Goal: Obtain resource: Obtain resource

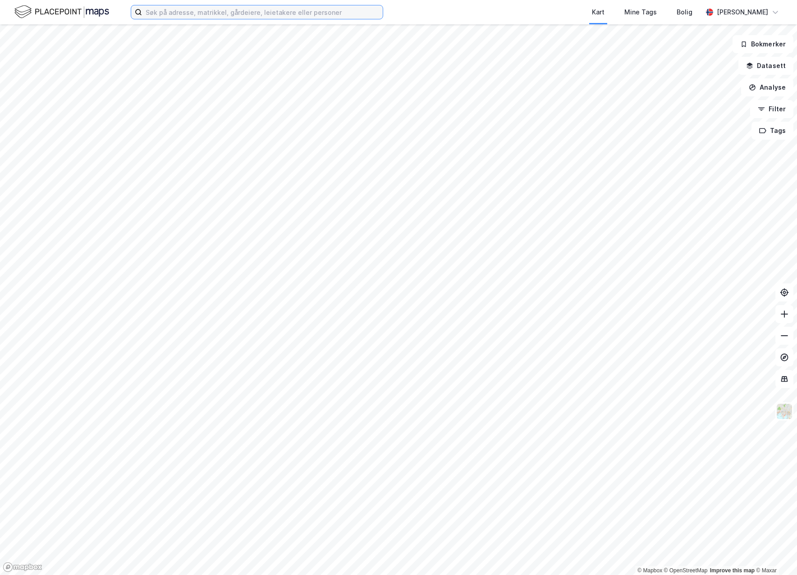
click at [180, 11] on input at bounding box center [262, 12] width 241 height 14
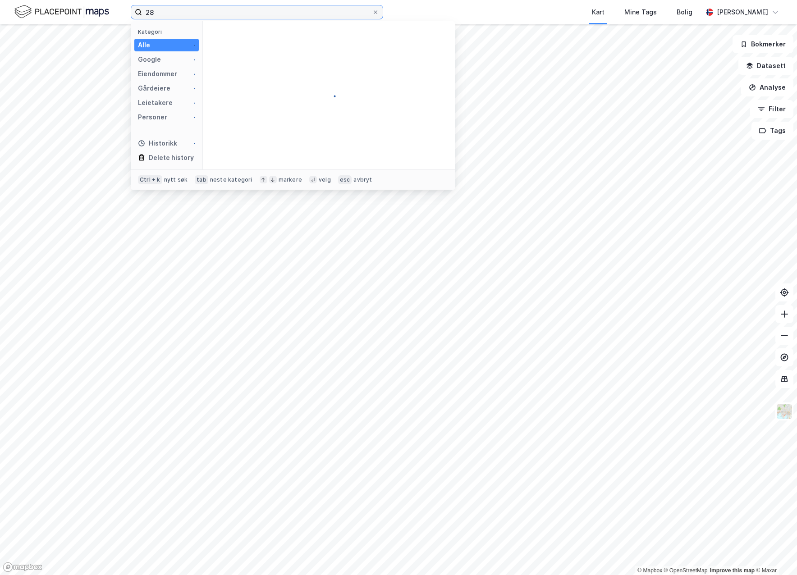
type input "2"
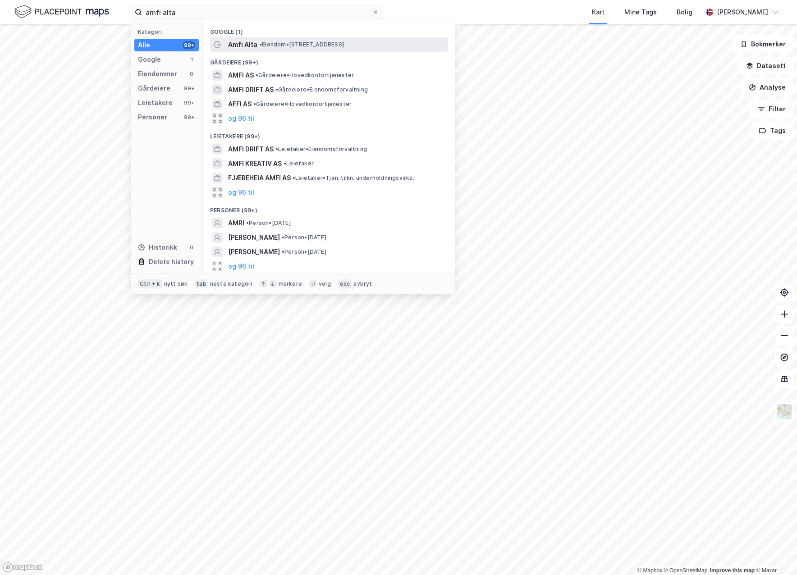
click at [344, 45] on span "• Eiendom • [STREET_ADDRESS]" at bounding box center [301, 44] width 85 height 7
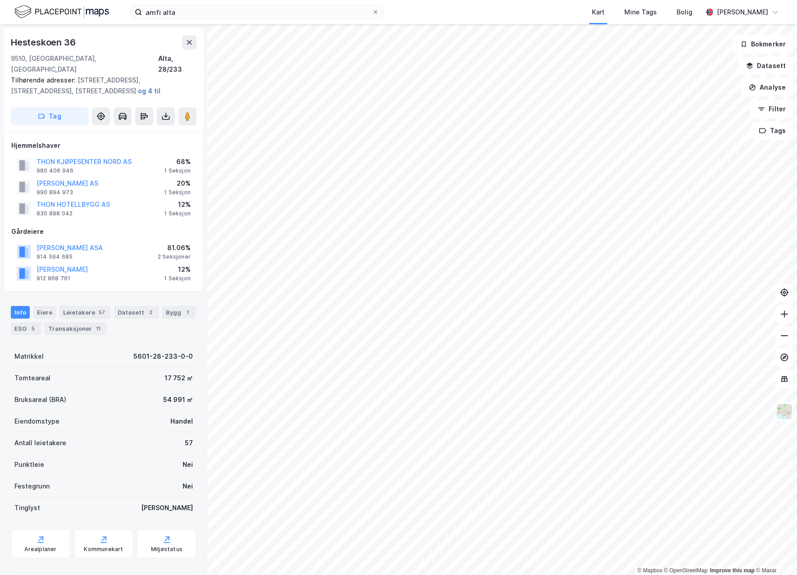
click at [0, 0] on button "og 4 til" at bounding box center [0, 0] width 0 height 0
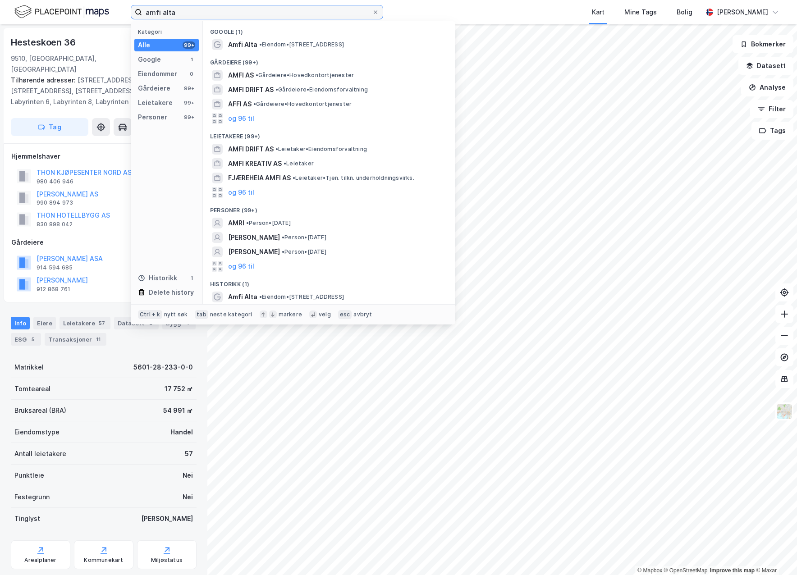
drag, startPoint x: 220, startPoint y: 14, endPoint x: 92, endPoint y: 19, distance: 128.6
click at [92, 19] on div "amfi alta Kategori Alle 99+ Google 1 Eiendommer 0 Gårdeiere 99+ Leietakere 99+ …" at bounding box center [398, 12] width 797 height 24
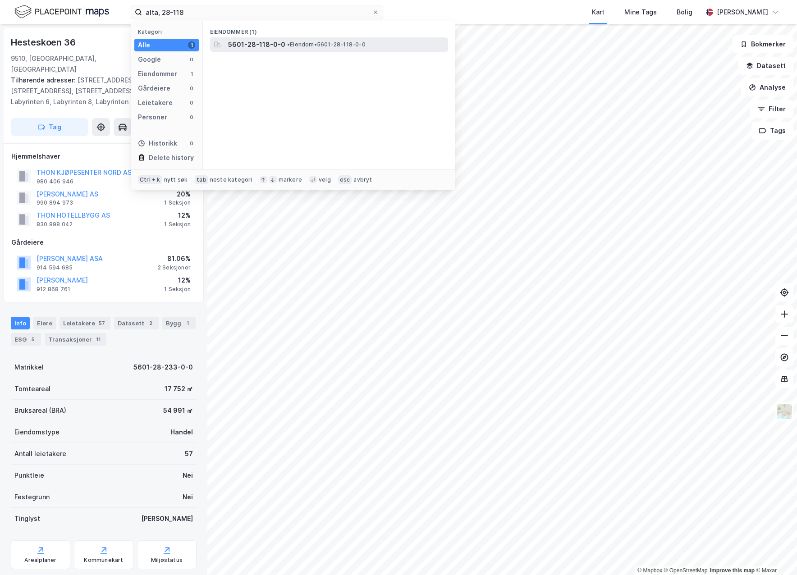
click at [239, 46] on span "5601-28-118-0-0" at bounding box center [256, 44] width 57 height 11
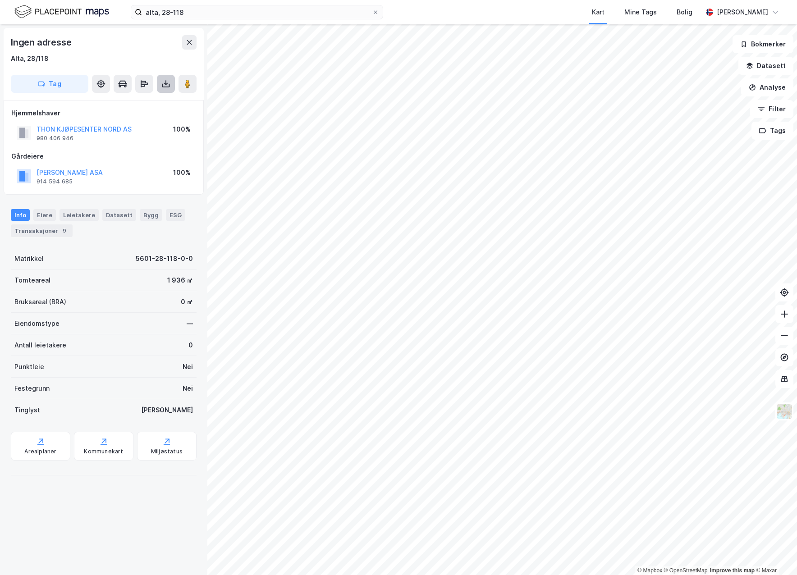
click at [164, 85] on icon at bounding box center [165, 83] width 9 height 9
click at [157, 106] on div "Last ned grunnbok" at bounding box center [127, 102] width 96 height 14
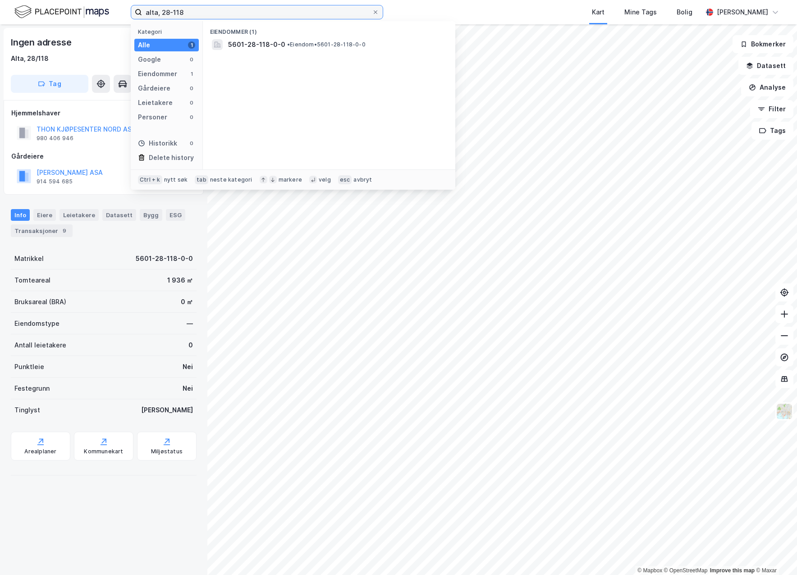
drag, startPoint x: 195, startPoint y: 16, endPoint x: 72, endPoint y: 9, distance: 122.8
click at [72, 9] on div "alta, 28-118 Kategori Alle 1 Google 0 Eiendommer 1 Gårdeiere 0 Leietakere 0 Per…" at bounding box center [398, 12] width 797 height 24
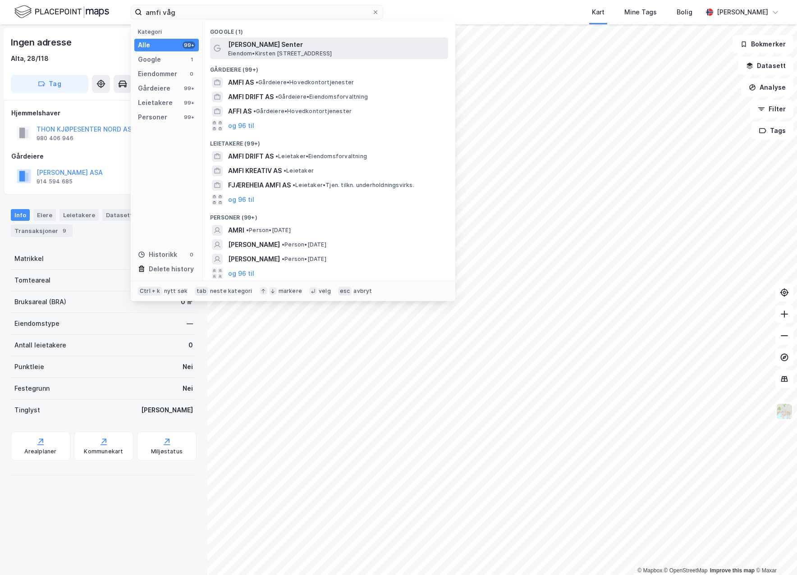
click at [322, 53] on span "Eiendom • [PERSON_NAME][STREET_ADDRESS]" at bounding box center [280, 53] width 104 height 7
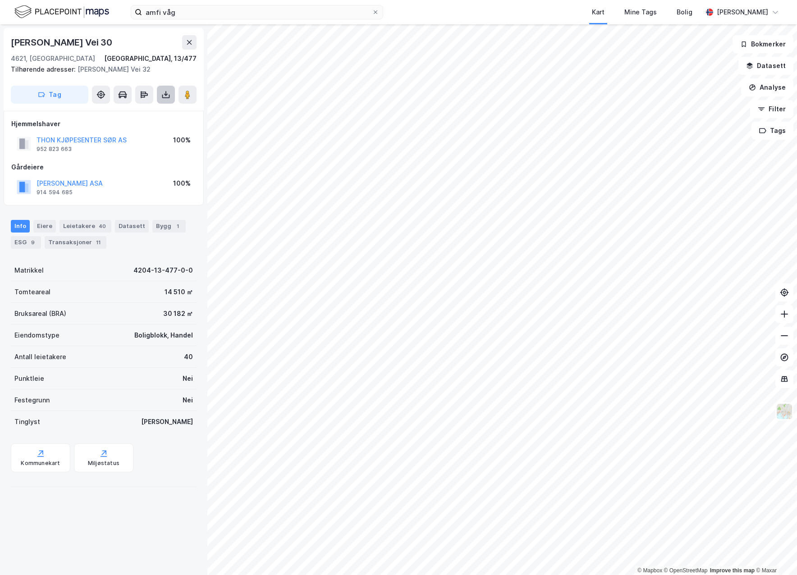
click at [166, 90] on icon at bounding box center [165, 94] width 9 height 9
click at [158, 115] on div "Last ned grunnbok" at bounding box center [127, 112] width 96 height 14
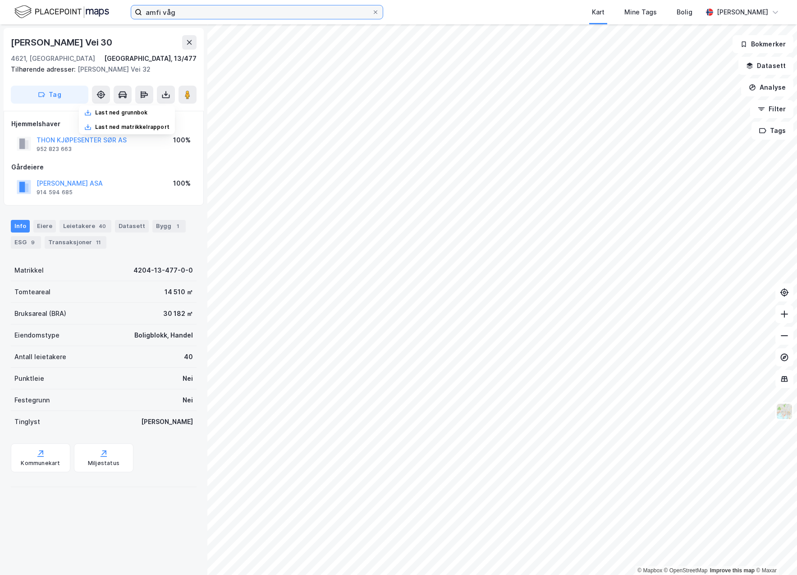
click at [196, 13] on input "amfi våg" at bounding box center [257, 12] width 230 height 14
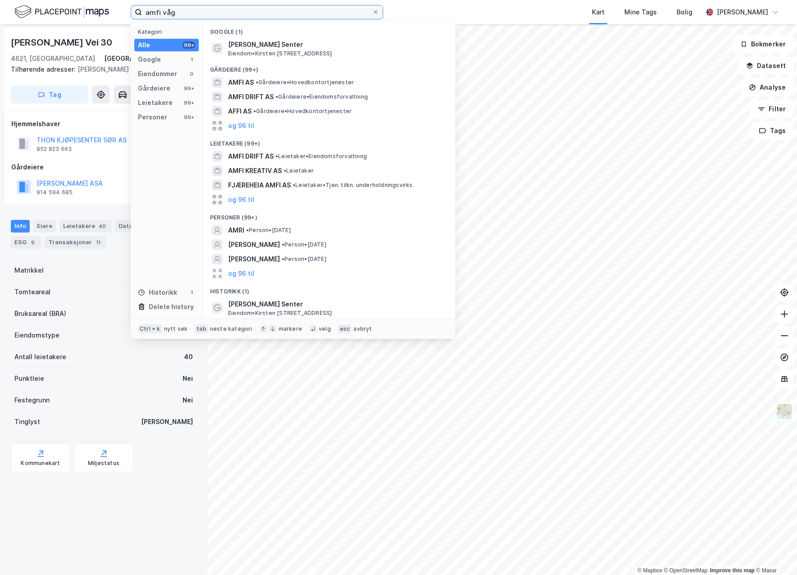
click at [196, 13] on input "amfi våg" at bounding box center [257, 12] width 230 height 14
paste input "[STREET_ADDRESS]"
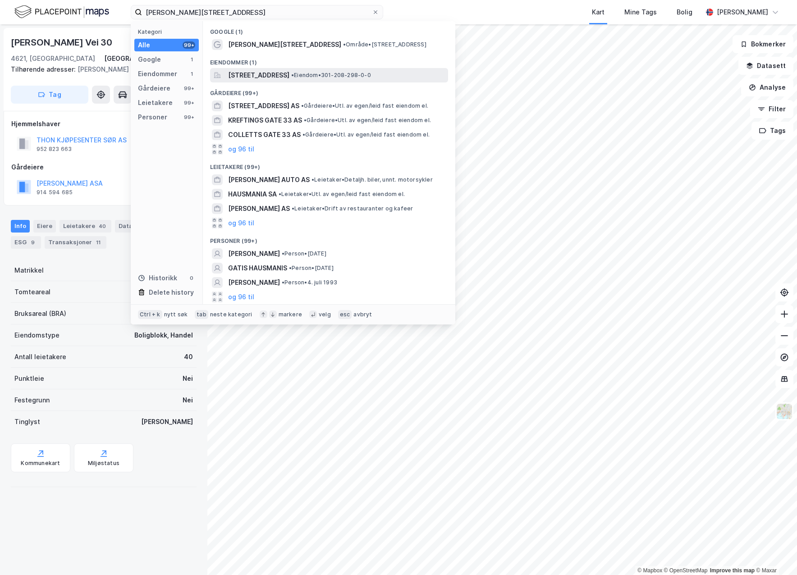
click at [284, 77] on span "[STREET_ADDRESS]" at bounding box center [258, 75] width 61 height 11
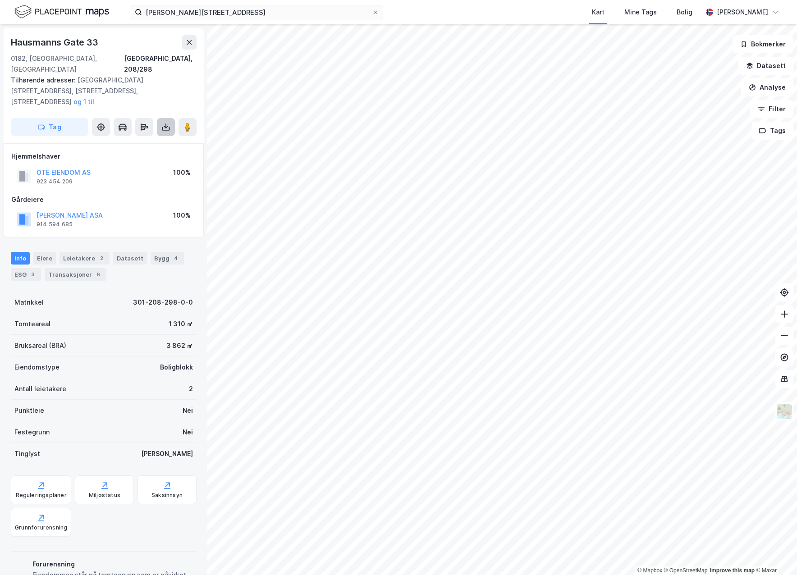
click at [169, 123] on icon at bounding box center [165, 127] width 9 height 9
click at [159, 138] on div "Last ned grunnbok" at bounding box center [127, 145] width 96 height 14
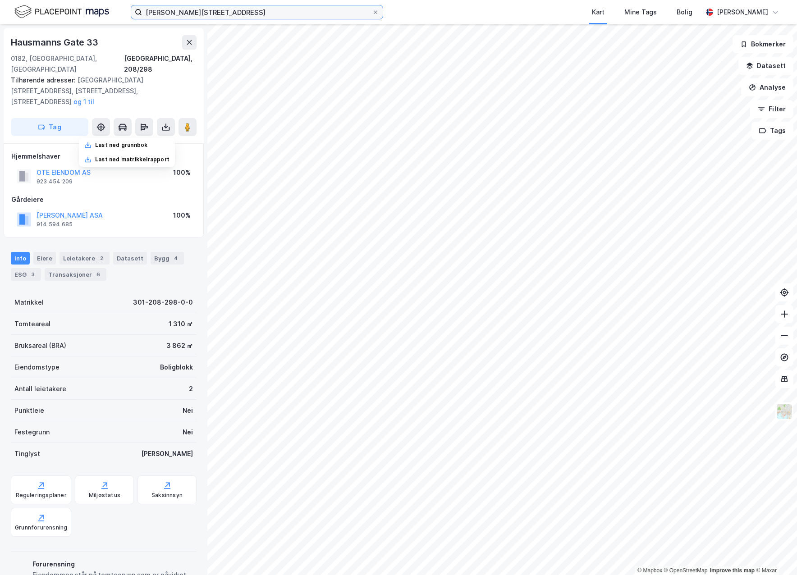
click at [174, 13] on input "[PERSON_NAME][STREET_ADDRESS]" at bounding box center [257, 12] width 230 height 14
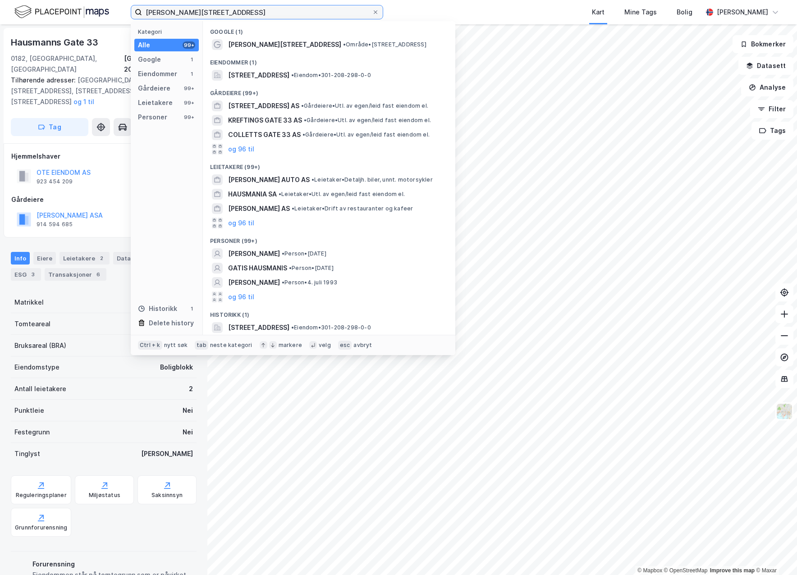
click at [174, 13] on input "[PERSON_NAME][STREET_ADDRESS]" at bounding box center [257, 12] width 230 height 14
paste input "Austbøvegen 2"
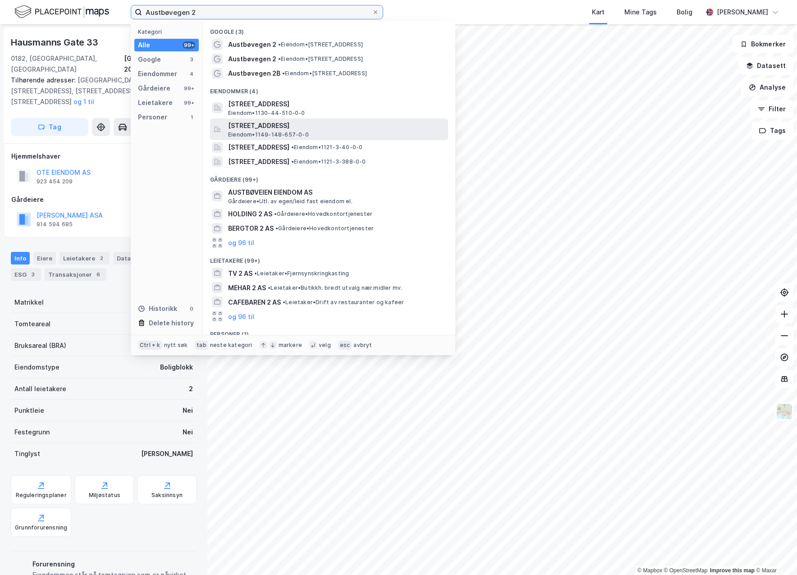
type input "Austbøvegen 2"
click at [268, 128] on span "[STREET_ADDRESS]" at bounding box center [336, 125] width 216 height 11
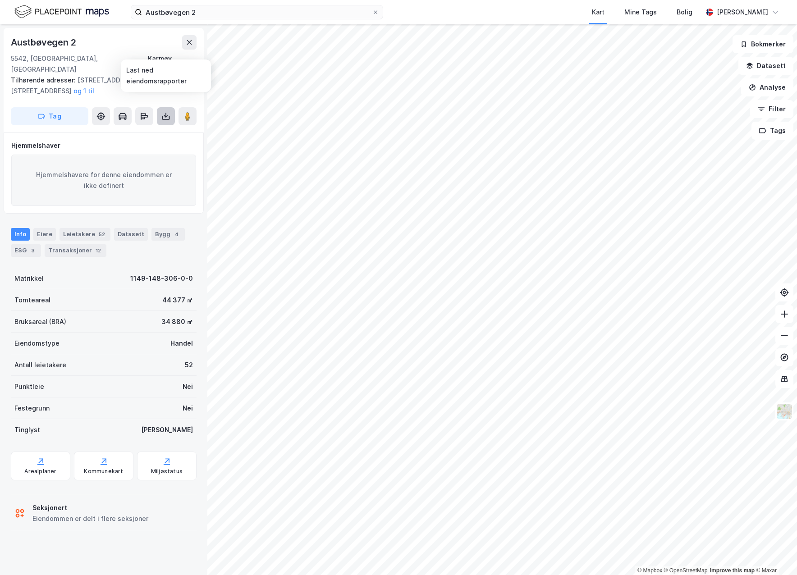
click at [164, 112] on icon at bounding box center [165, 116] width 9 height 9
click at [164, 127] on div "Last ned grunnbok" at bounding box center [127, 134] width 96 height 14
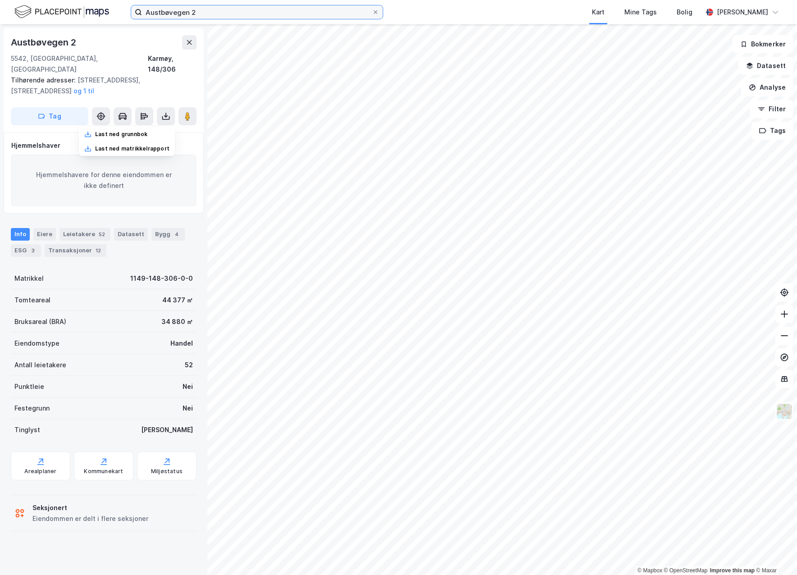
click at [185, 9] on input "Austbøvegen 2" at bounding box center [257, 12] width 230 height 14
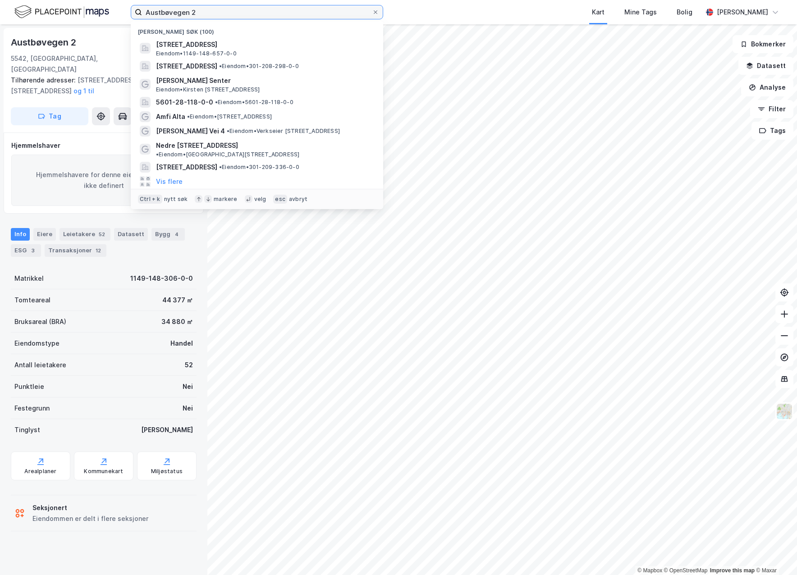
click at [185, 9] on input "Austbøvegen 2" at bounding box center [257, 12] width 230 height 14
click at [210, 14] on input at bounding box center [262, 12] width 241 height 14
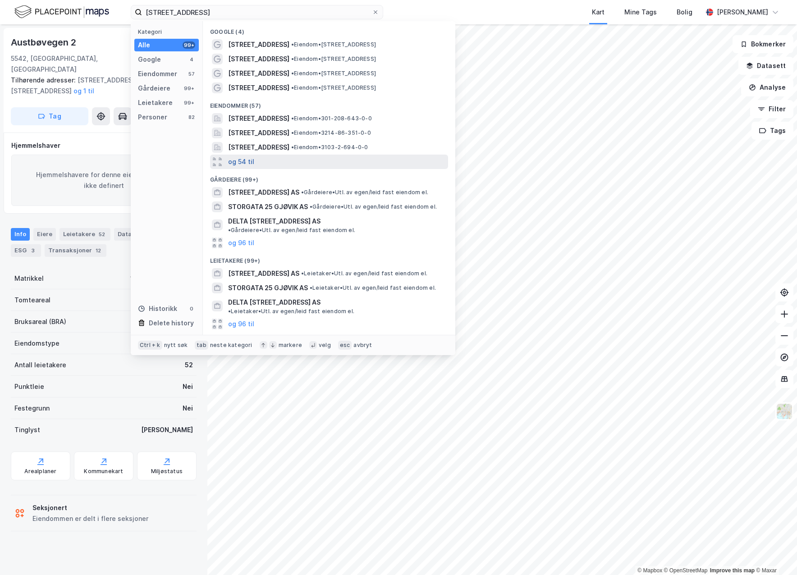
click at [247, 163] on button "og 54 til" at bounding box center [241, 161] width 26 height 11
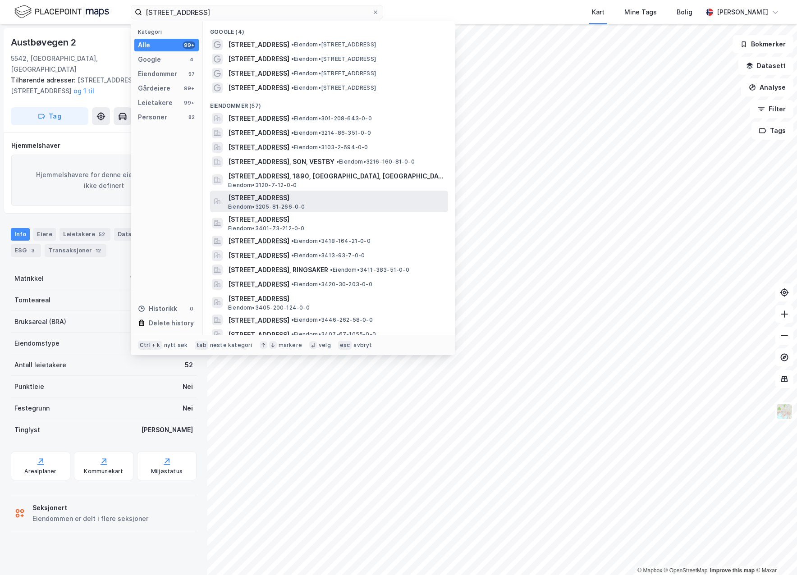
click at [251, 198] on span "[STREET_ADDRESS]" at bounding box center [336, 197] width 216 height 11
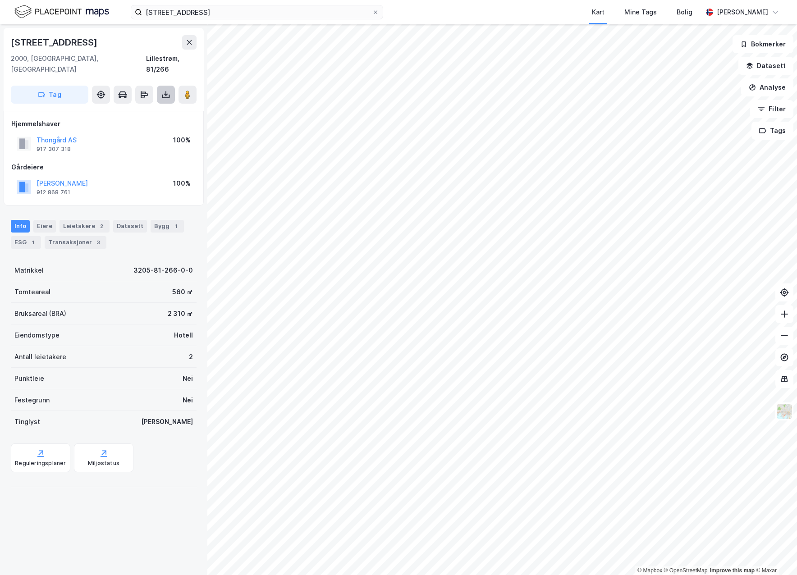
click at [160, 86] on button at bounding box center [166, 95] width 18 height 18
click at [160, 105] on div "Last ned grunnbok" at bounding box center [127, 112] width 96 height 14
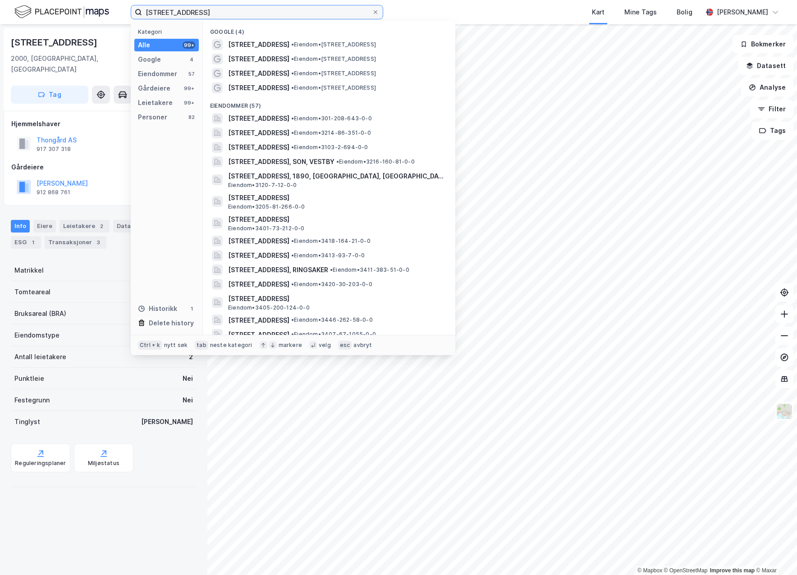
drag, startPoint x: 206, startPoint y: 16, endPoint x: 55, endPoint y: 3, distance: 152.5
click at [55, 3] on div "[STREET_ADDRESS] Kategori Alle 99+ Google 4 Eiendommer 57 Gårdeiere 99+ Leietak…" at bounding box center [398, 12] width 797 height 24
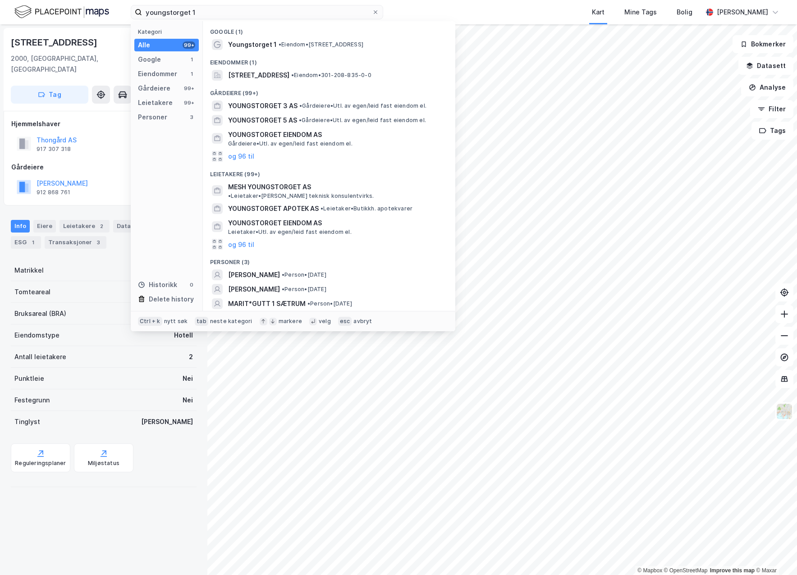
click at [339, 52] on div "Eiendommer (1)" at bounding box center [329, 60] width 252 height 16
click at [339, 46] on span "• Eiendom • [STREET_ADDRESS]" at bounding box center [320, 44] width 85 height 7
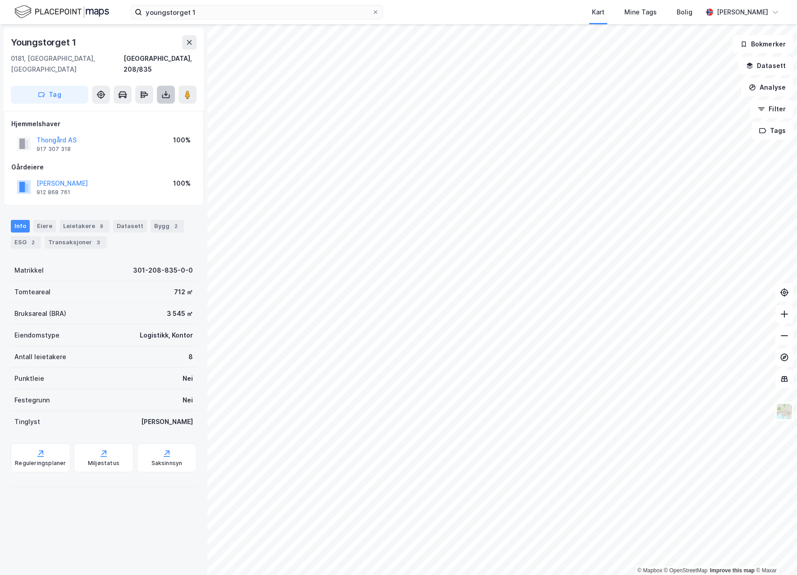
click at [161, 86] on button at bounding box center [166, 95] width 18 height 18
click at [159, 105] on div "Last ned grunnbok" at bounding box center [127, 112] width 96 height 14
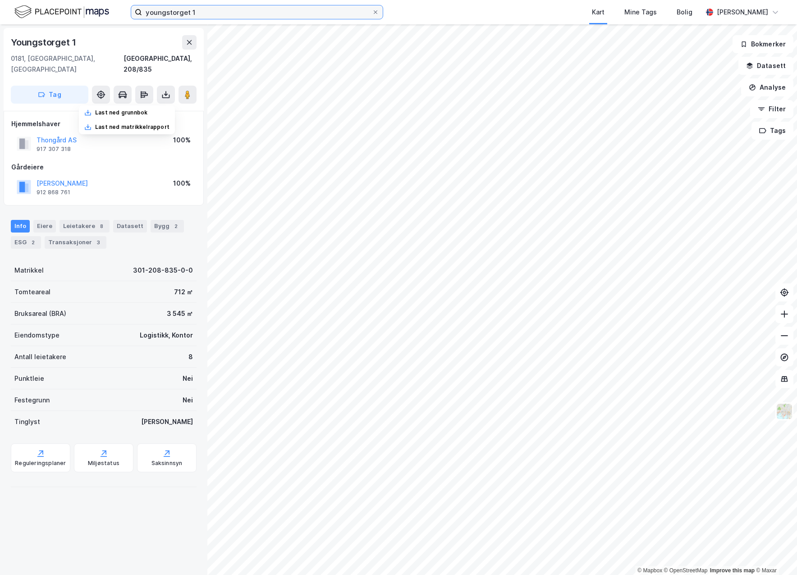
click at [286, 9] on input "youngstorget 1" at bounding box center [257, 12] width 230 height 14
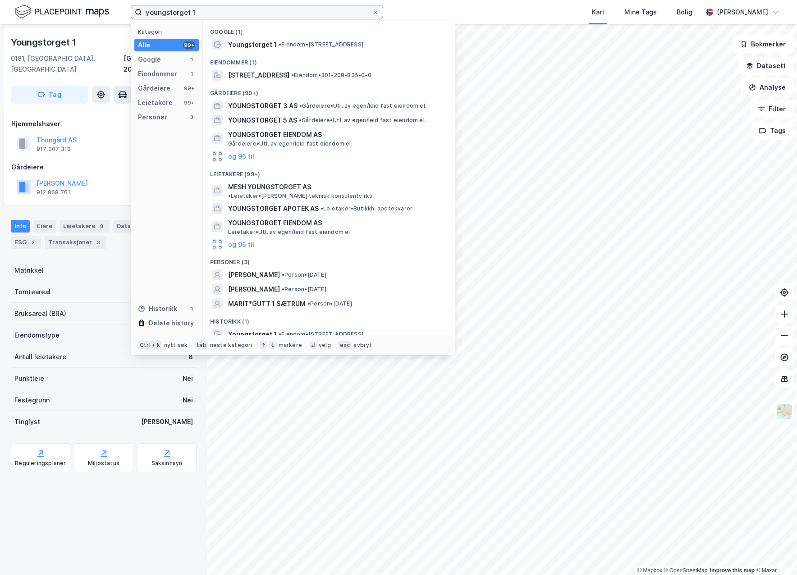
click at [286, 9] on input "youngstorget 1" at bounding box center [257, 12] width 230 height 14
paste input "Pilestredet park 31/33/35"
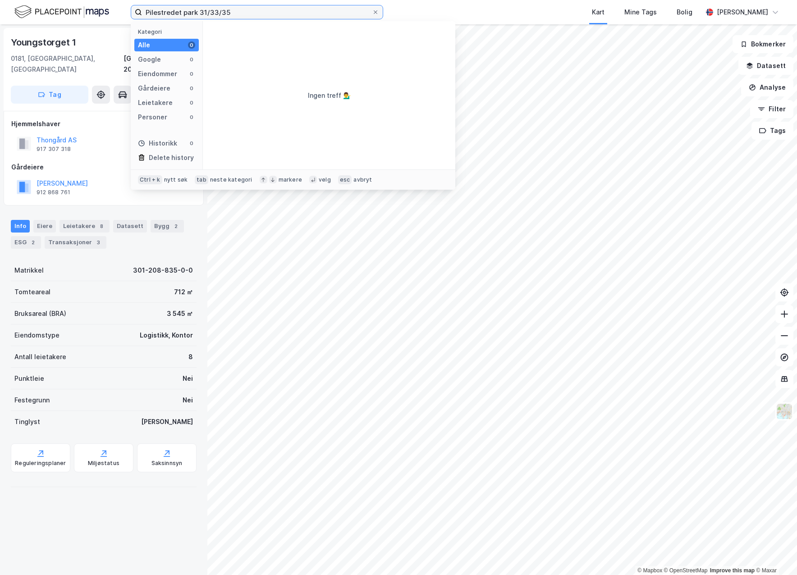
drag, startPoint x: 286, startPoint y: 9, endPoint x: 206, endPoint y: 15, distance: 80.0
click at [206, 15] on input "Pilestredet park 31/33/35" at bounding box center [257, 12] width 230 height 14
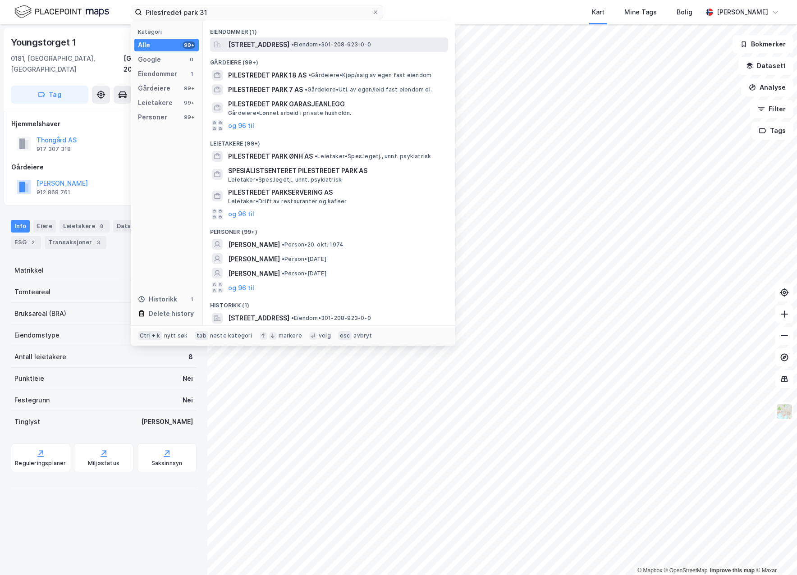
click at [268, 47] on span "[STREET_ADDRESS]" at bounding box center [258, 44] width 61 height 11
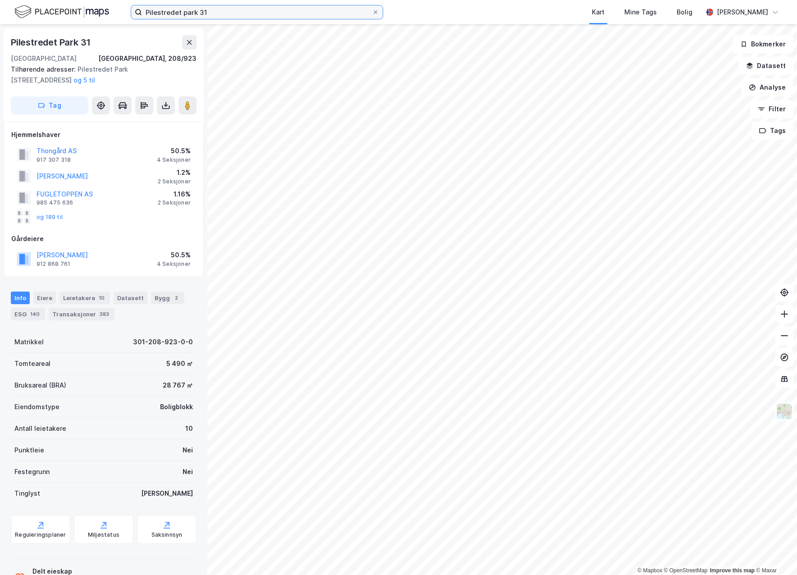
click at [307, 18] on input "Pilestredet park 31" at bounding box center [257, 12] width 230 height 14
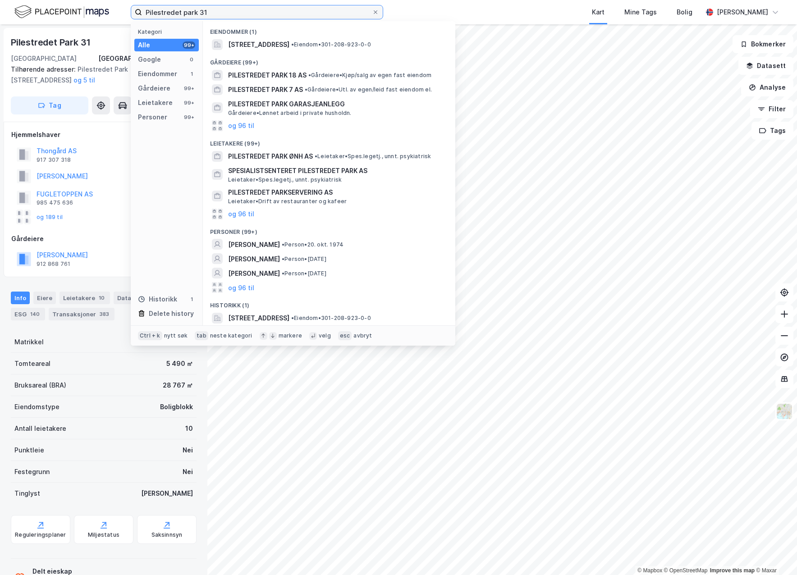
click at [307, 18] on input "Pilestredet park 31" at bounding box center [257, 12] width 230 height 14
paste input "[PERSON_NAME]' gate"
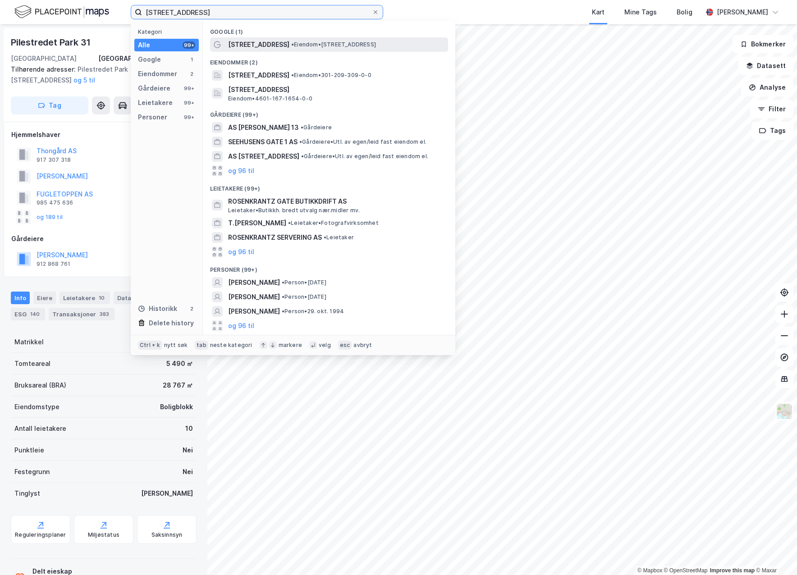
type input "[STREET_ADDRESS]"
click at [307, 40] on div "[PERSON_NAME][STREET_ADDRESS] • Eiendom • [STREET_ADDRESS]" at bounding box center [337, 44] width 218 height 11
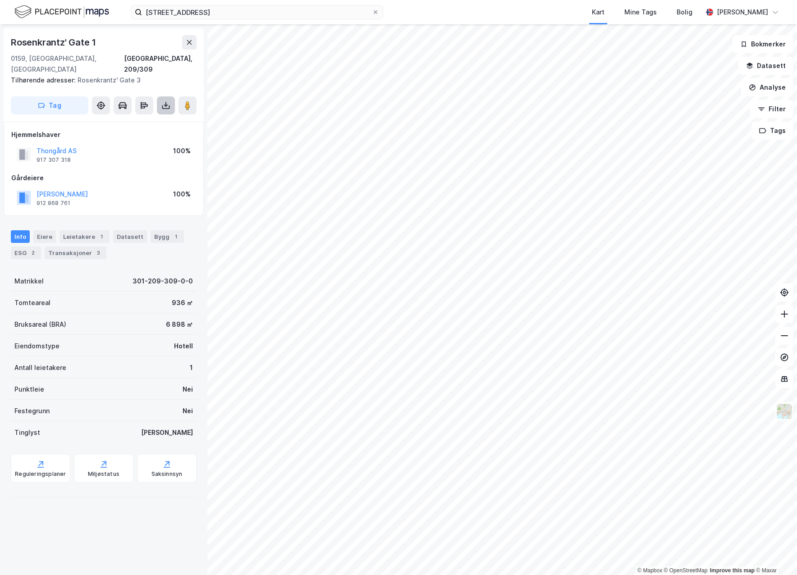
click at [167, 100] on button at bounding box center [166, 105] width 18 height 18
click at [165, 116] on div "Last ned grunnbok" at bounding box center [127, 123] width 96 height 14
click at [504, 15] on div "Kart Mine Tags Bolig" at bounding box center [564, 12] width 276 height 24
click at [788, 337] on icon at bounding box center [784, 335] width 9 height 9
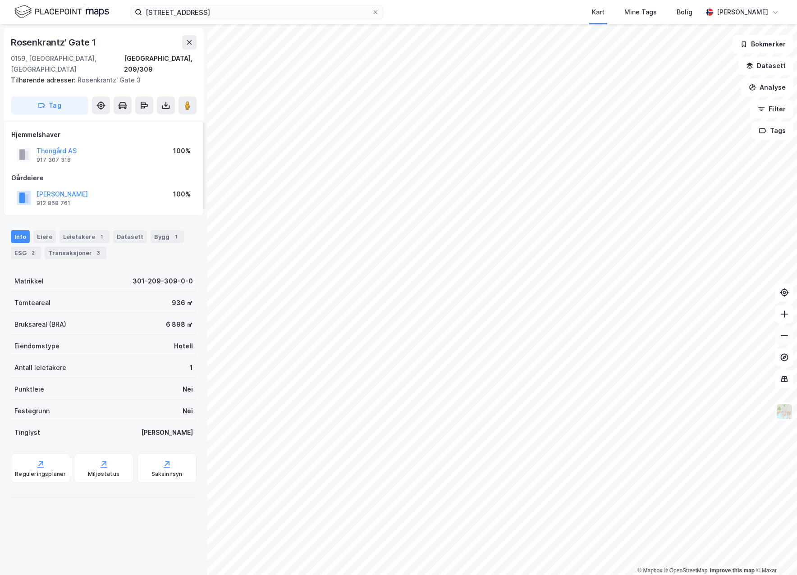
click at [788, 337] on icon at bounding box center [784, 335] width 9 height 9
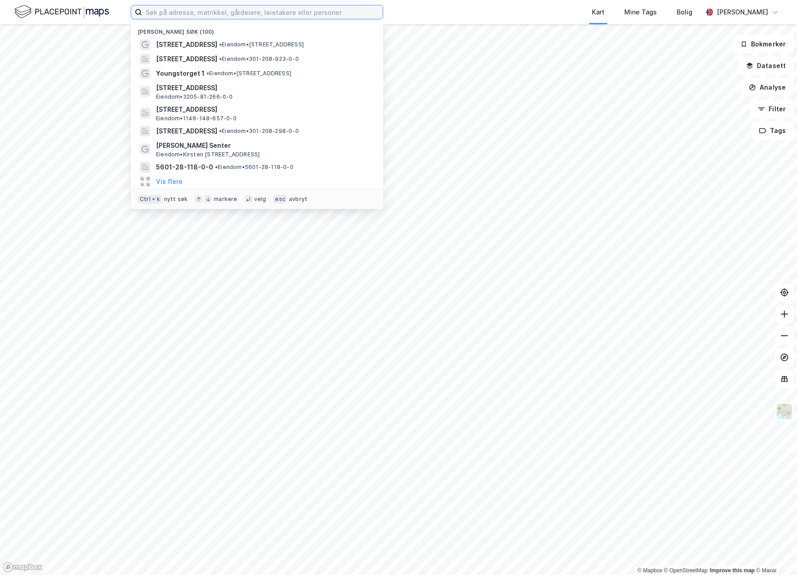
click at [318, 14] on input at bounding box center [262, 12] width 241 height 14
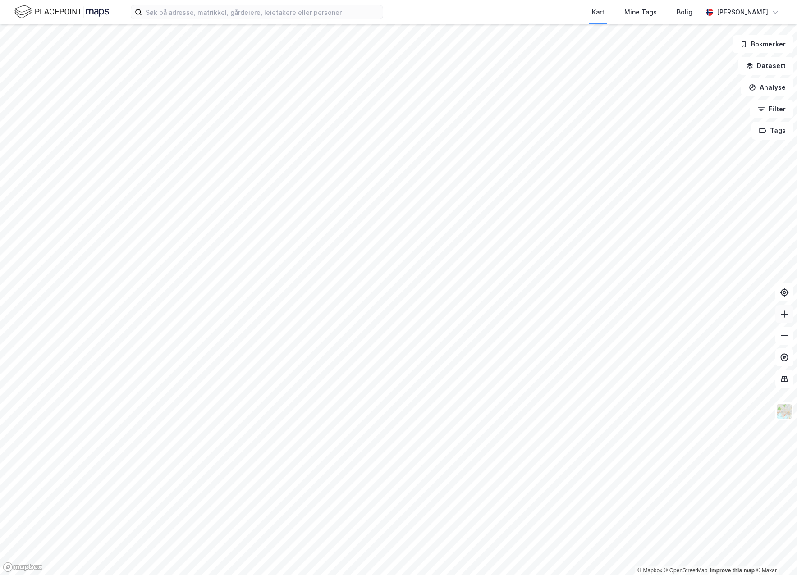
click at [789, 317] on button at bounding box center [784, 314] width 18 height 18
click at [787, 315] on icon at bounding box center [784, 314] width 9 height 9
